Goal: Understand process/instructions

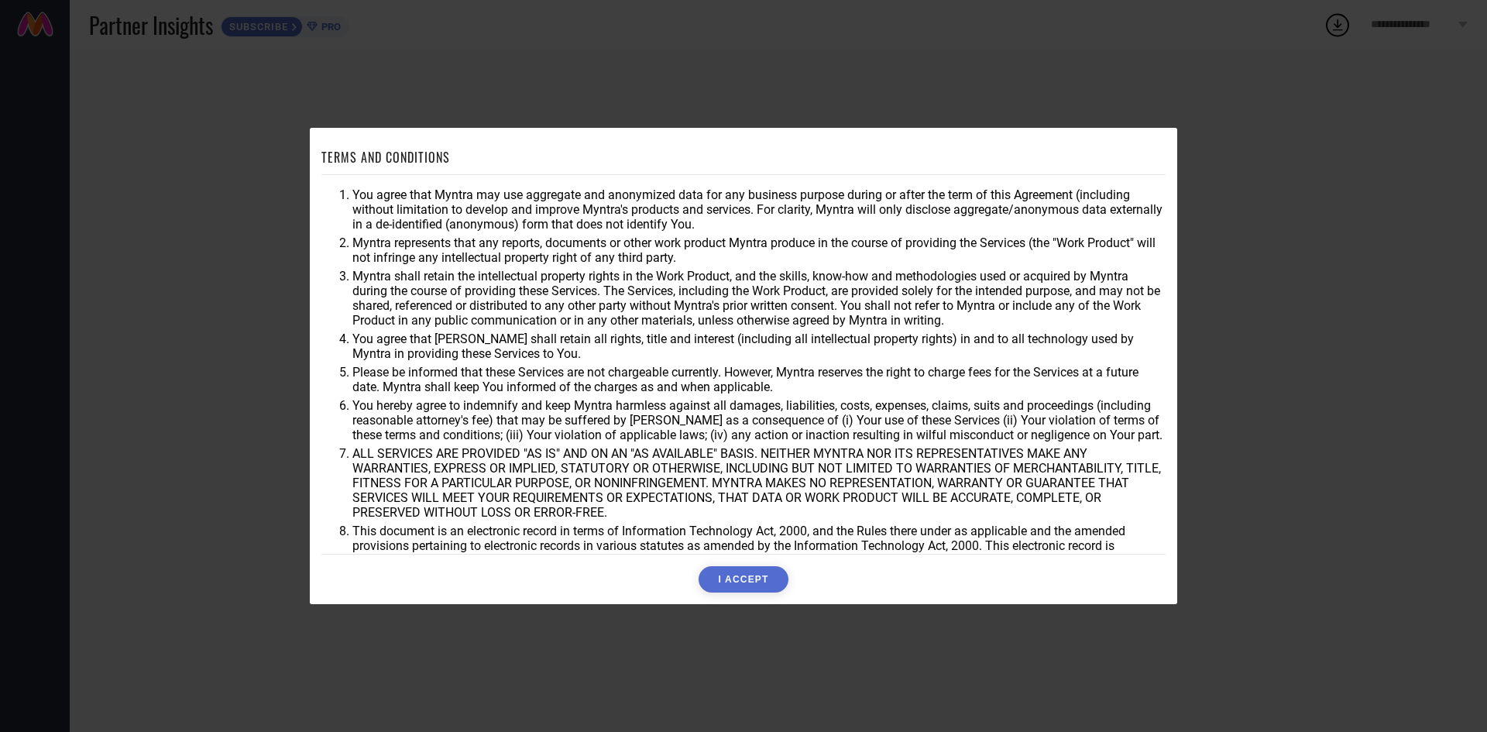
drag, startPoint x: 356, startPoint y: 199, endPoint x: 592, endPoint y: 286, distance: 250.9
click at [592, 286] on ol "You agree that Myntra may use aggregate and anonymized data for any business pu…" at bounding box center [743, 377] width 844 height 380
drag, startPoint x: 377, startPoint y: 196, endPoint x: 963, endPoint y: 439, distance: 634.7
click at [925, 444] on ol "You agree that Myntra may use aggregate and anonymized data for any business pu…" at bounding box center [743, 377] width 844 height 380
drag, startPoint x: 364, startPoint y: 195, endPoint x: 811, endPoint y: 411, distance: 496.4
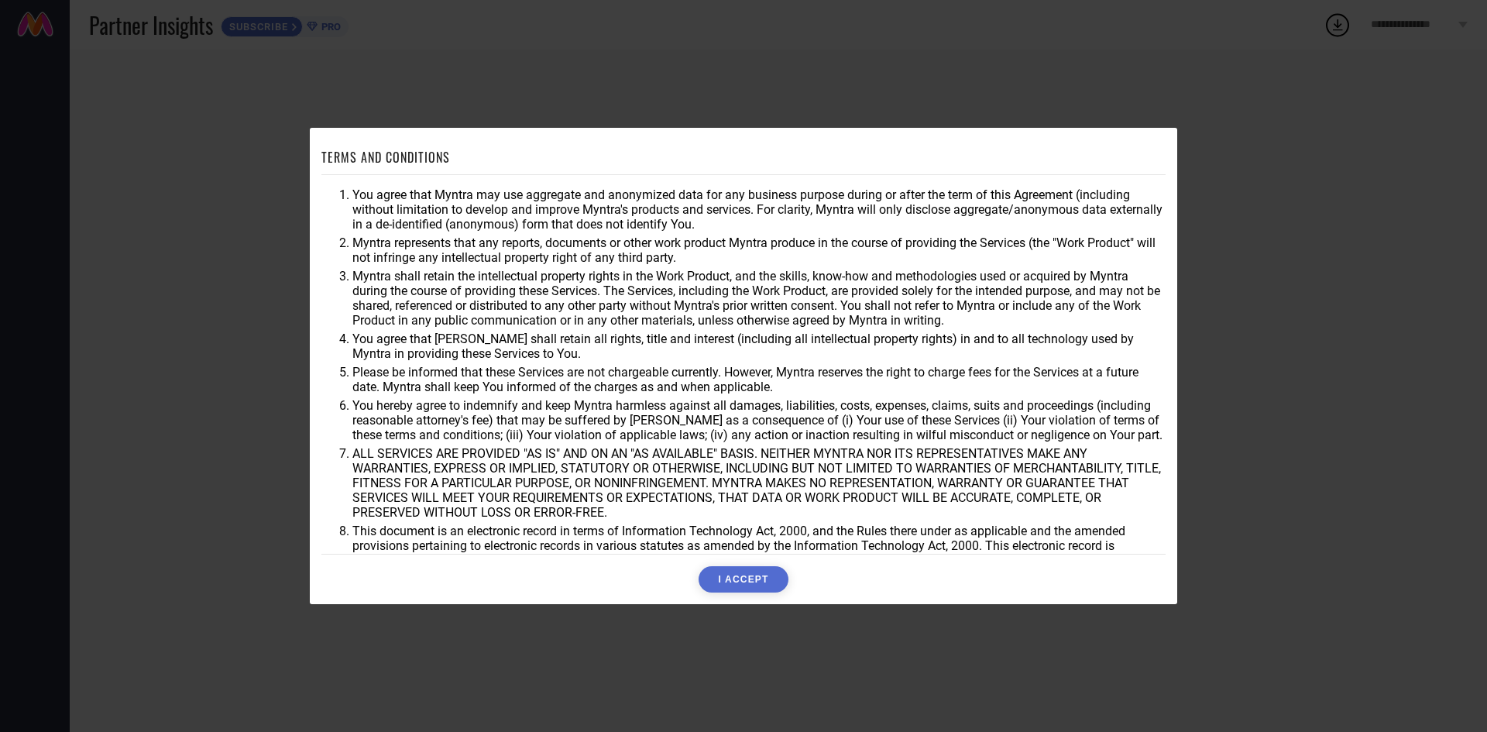
click at [811, 411] on ol "You agree that Myntra may use aggregate and anonymized data for any business pu…" at bounding box center [743, 377] width 844 height 380
click at [430, 187] on li "You agree that Myntra may use aggregate and anonymized data for any business pu…" at bounding box center [758, 209] width 813 height 44
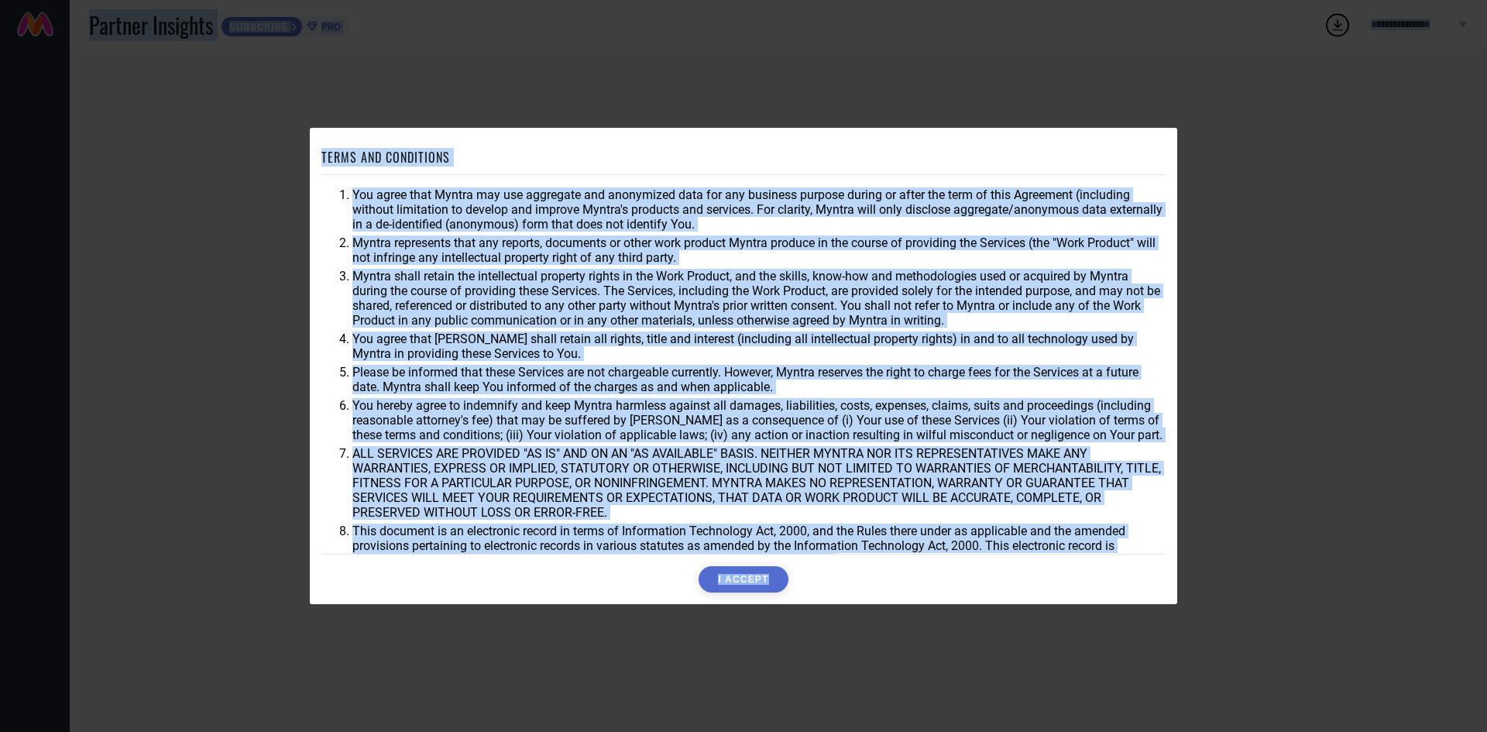
click at [533, 287] on li "Myntra shall retain the intellectual property rights in the Work Product, and t…" at bounding box center [758, 298] width 813 height 59
click at [1240, 145] on div "TERMS AND CONDITIONS You agree that Myntra may use aggregate and anonymized dat…" at bounding box center [743, 366] width 1487 height 732
